Goal: Information Seeking & Learning: Find specific fact

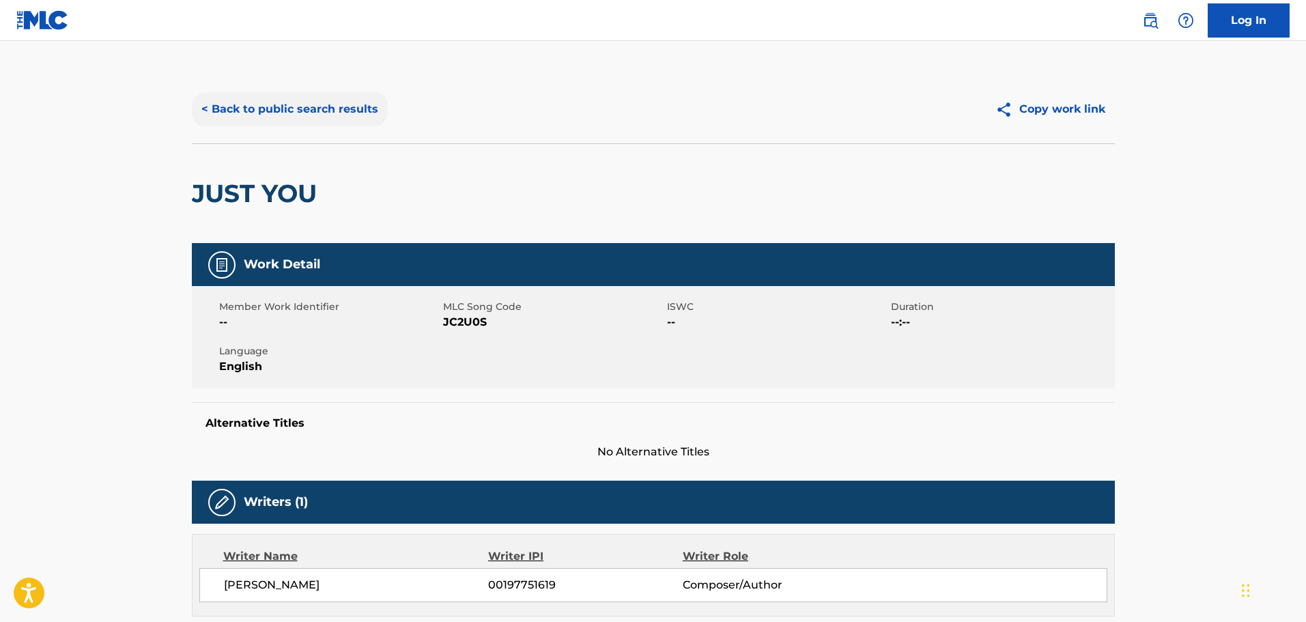
click at [267, 106] on button "< Back to public search results" at bounding box center [290, 109] width 196 height 34
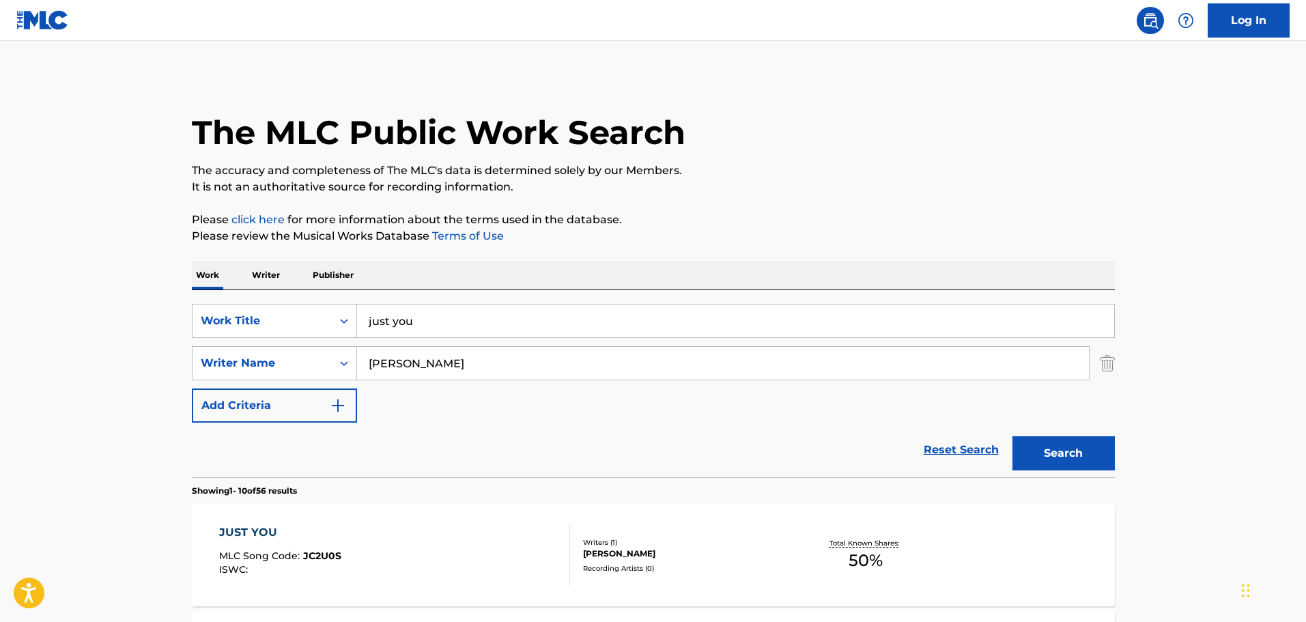
drag, startPoint x: 432, startPoint y: 322, endPoint x: 115, endPoint y: 301, distance: 317.6
click at [337, 271] on p "Publisher" at bounding box center [333, 275] width 49 height 29
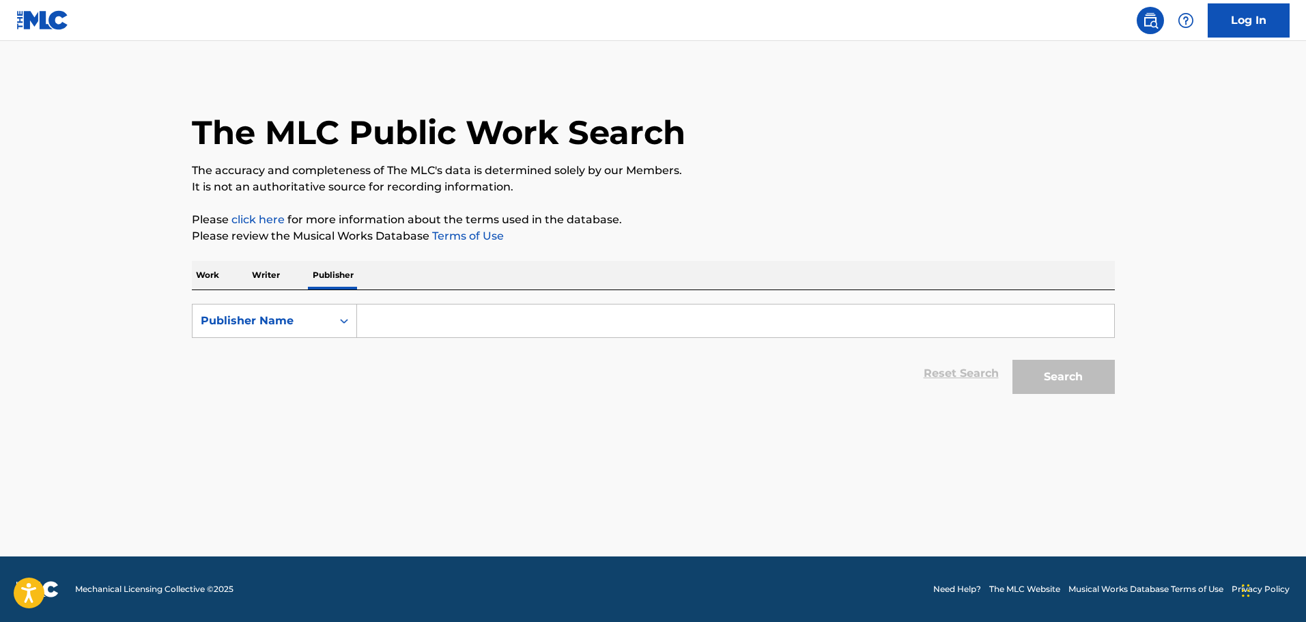
click at [397, 324] on input "Search Form" at bounding box center [735, 321] width 757 height 33
type input "upam music"
click at [1013, 360] on button "Search" at bounding box center [1064, 377] width 102 height 34
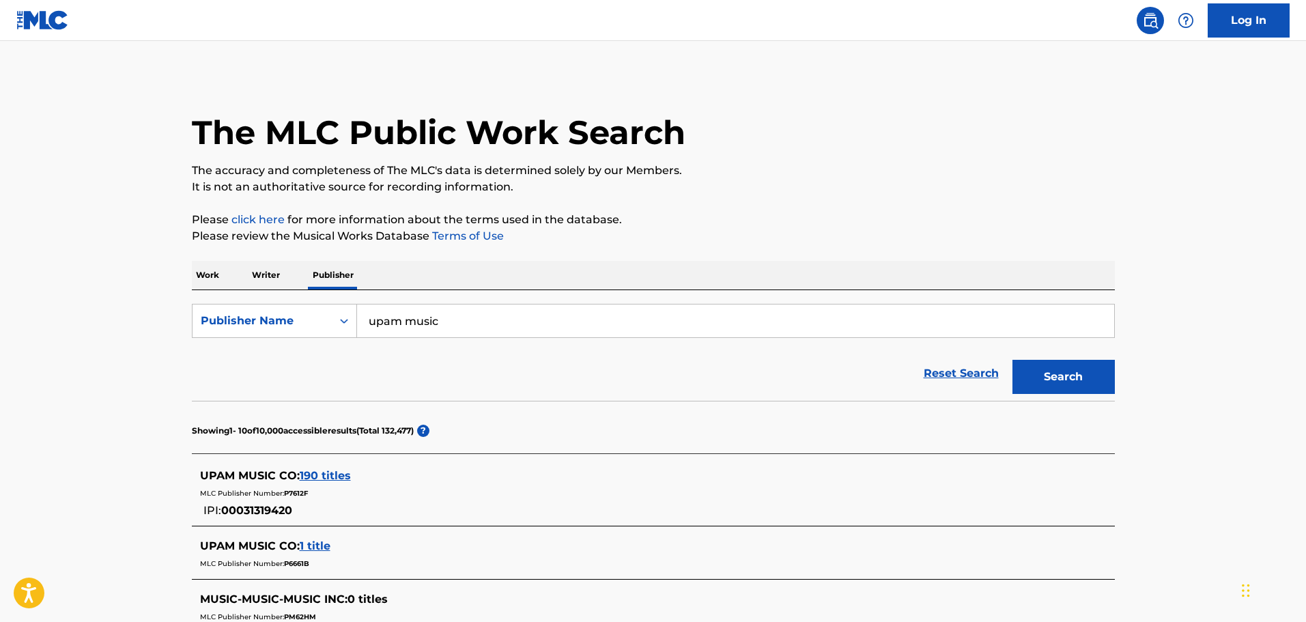
click at [335, 478] on span "190 titles" at bounding box center [325, 475] width 51 height 13
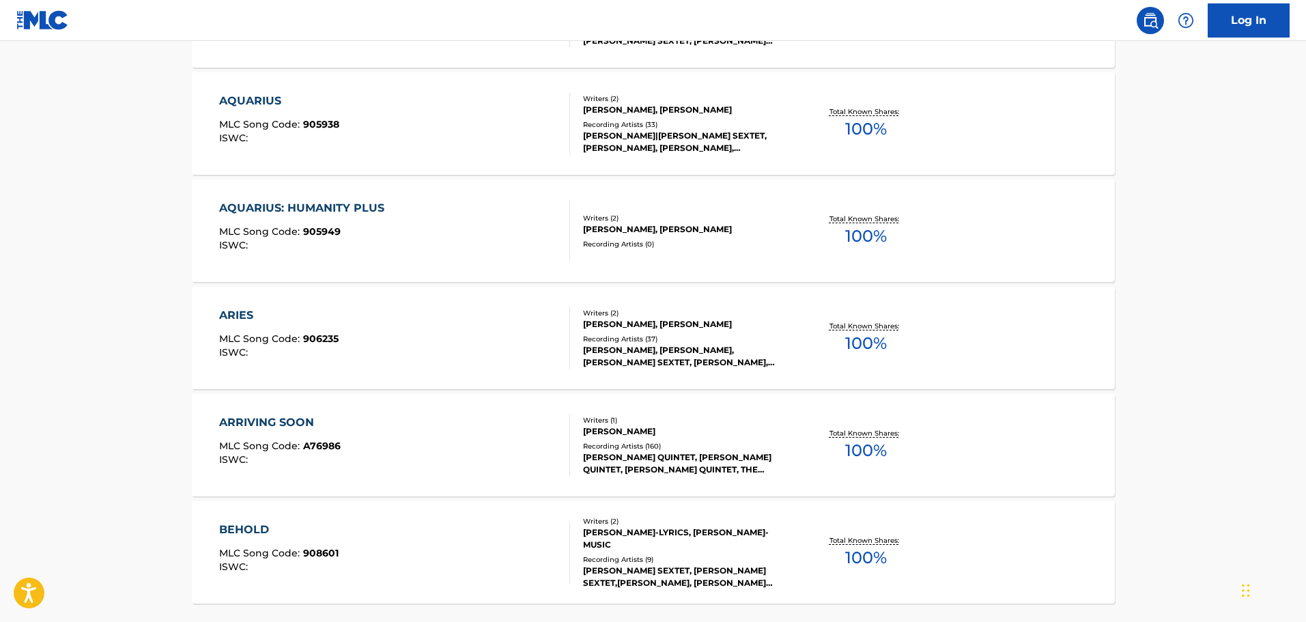
scroll to position [1105, 0]
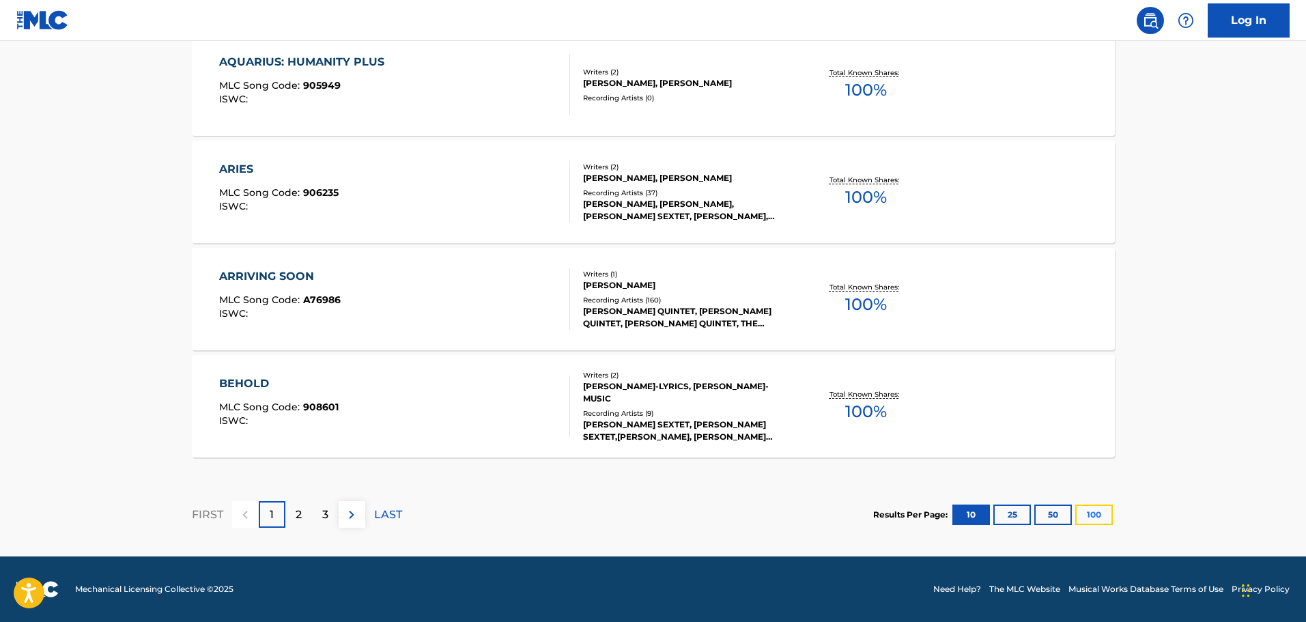
click at [1108, 507] on button "100" at bounding box center [1095, 515] width 38 height 20
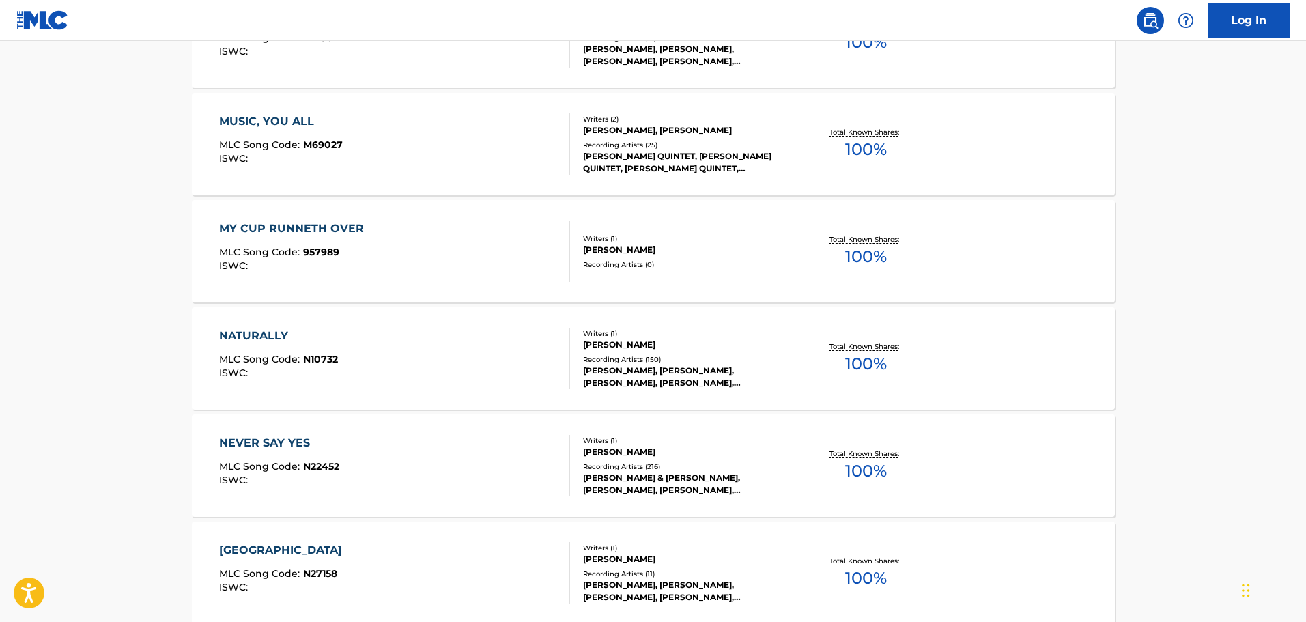
scroll to position [10755, 0]
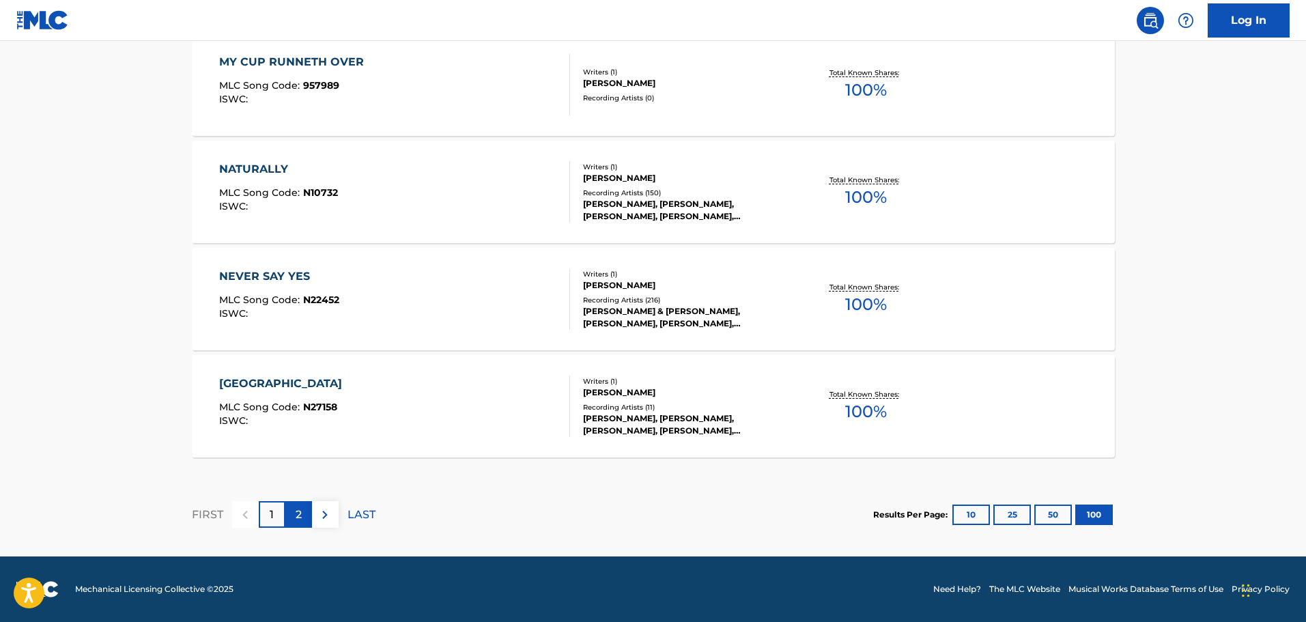
click at [296, 520] on p "2" at bounding box center [299, 515] width 6 height 16
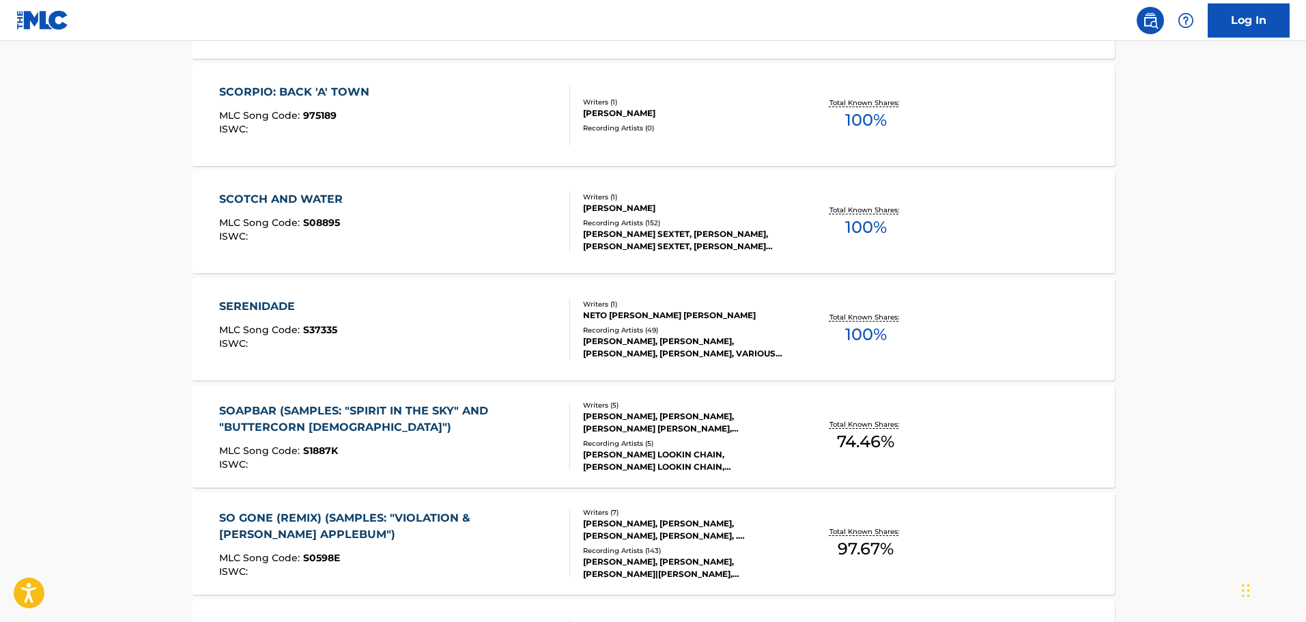
scroll to position [3756, 0]
click at [418, 430] on div "SOAPBAR (SAMPLES: "SPIRIT IN THE SKY" AND "BUTTERCORN [DEMOGRAPHIC_DATA]")" at bounding box center [388, 418] width 339 height 33
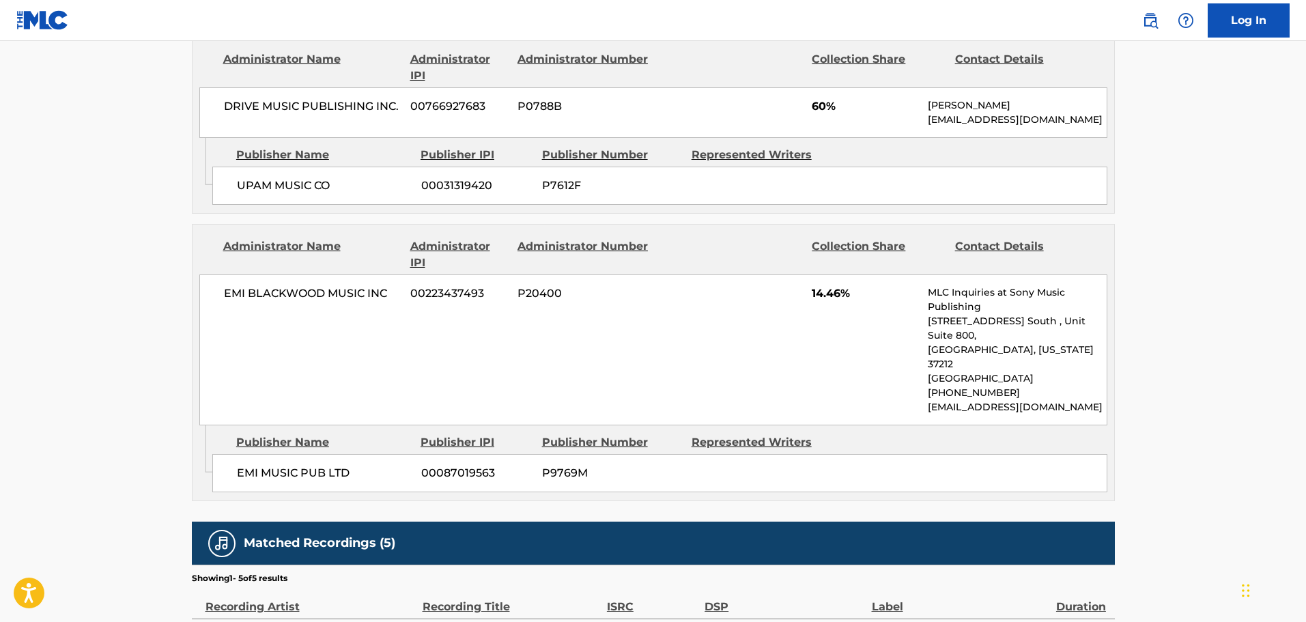
scroll to position [631, 0]
